Goal: Task Accomplishment & Management: Complete application form

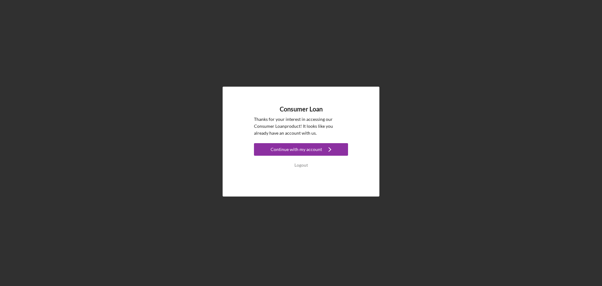
click at [324, 153] on icon "Icon/Navigate" at bounding box center [330, 149] width 16 height 16
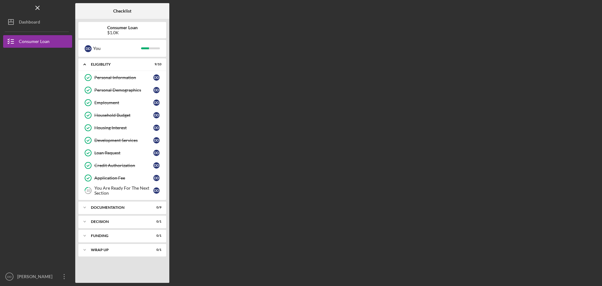
click at [120, 215] on div "Icon/Expander Eligiblity 9 / 10 Personal Information Personal Information D D P…" at bounding box center [122, 168] width 88 height 221
click at [121, 207] on div "Documentation" at bounding box center [124, 207] width 67 height 4
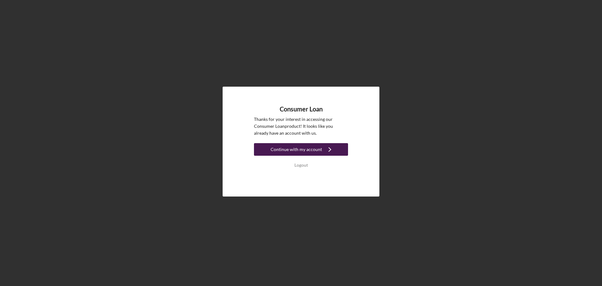
click at [311, 150] on div "Continue with my account" at bounding box center [296, 149] width 51 height 13
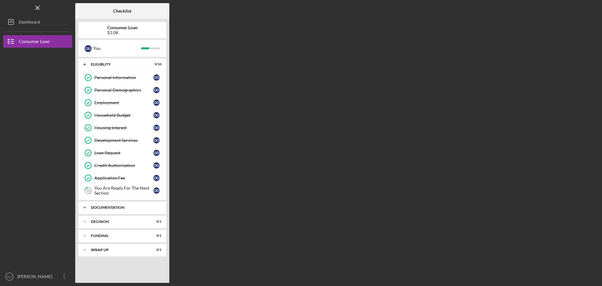
click at [134, 206] on div "Documentation" at bounding box center [124, 207] width 67 height 4
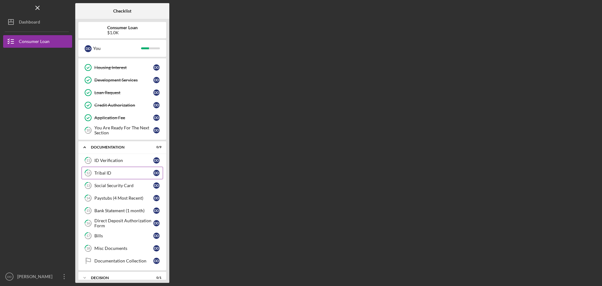
scroll to position [63, 0]
